Goal: Transaction & Acquisition: Purchase product/service

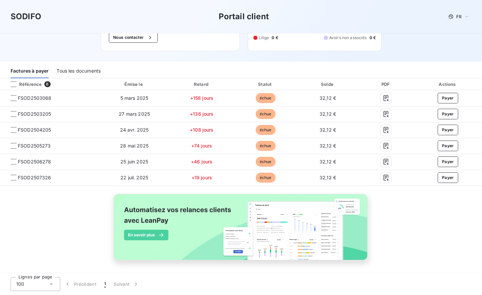
scroll to position [60, 0]
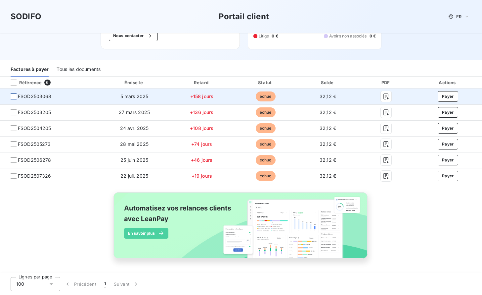
click at [13, 99] on div at bounding box center [14, 96] width 6 height 6
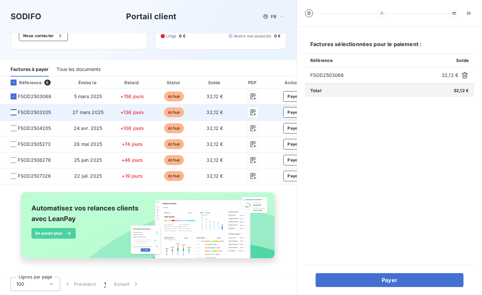
click at [13, 113] on div at bounding box center [14, 112] width 6 height 6
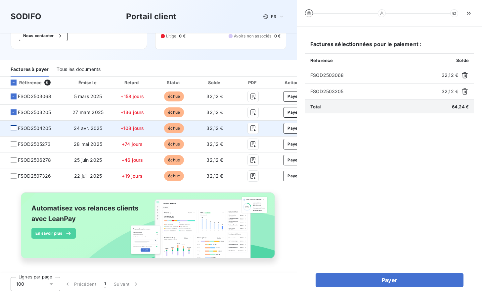
click at [14, 127] on div at bounding box center [14, 128] width 6 height 6
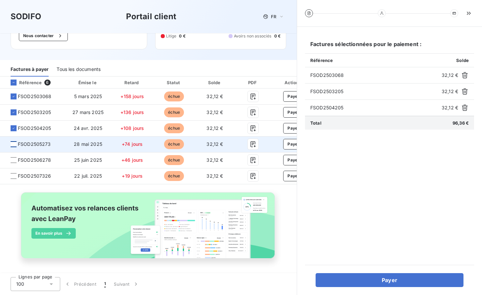
click at [13, 143] on div at bounding box center [14, 144] width 6 height 6
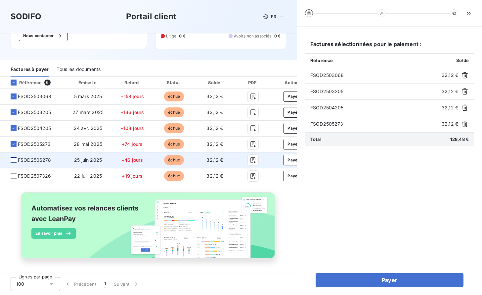
click at [16, 160] on div at bounding box center [14, 160] width 6 height 6
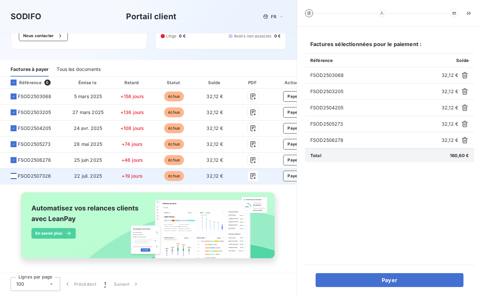
click at [15, 174] on div at bounding box center [14, 176] width 6 height 6
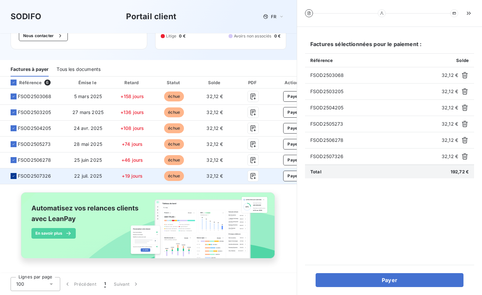
scroll to position [63, 0]
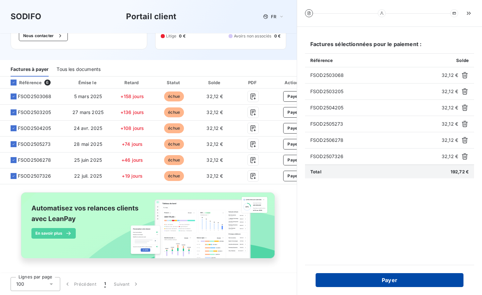
click at [389, 281] on button "Payer" at bounding box center [390, 280] width 148 height 14
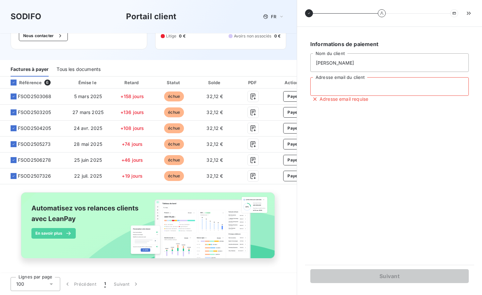
click at [351, 84] on input "Adresse email du client" at bounding box center [390, 86] width 159 height 19
type input "[EMAIL_ADDRESS][DOMAIN_NAME]"
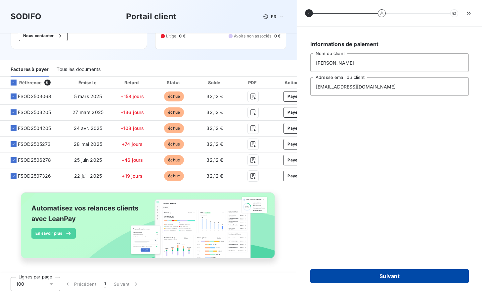
click at [400, 278] on button "Suivant" at bounding box center [390, 276] width 159 height 14
